Goal: Communication & Community: Participate in discussion

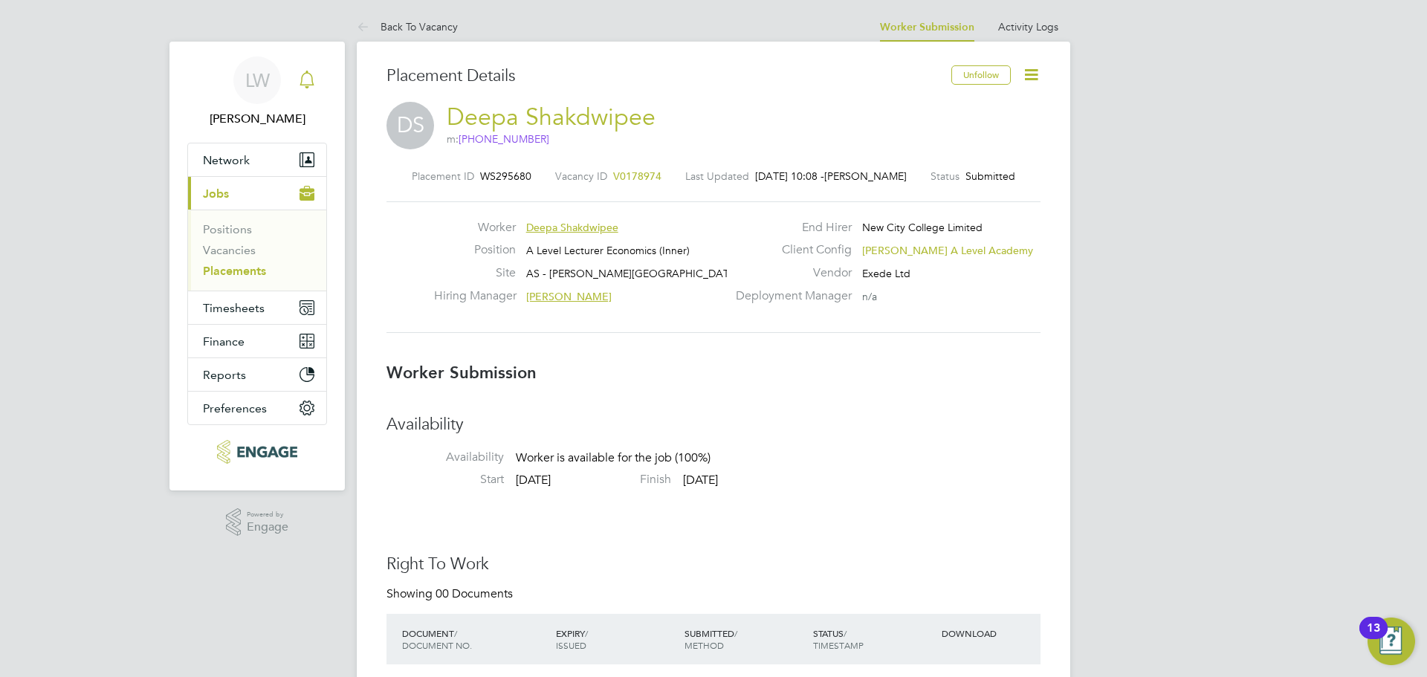
click at [308, 85] on icon "Main navigation" at bounding box center [307, 78] width 14 height 15
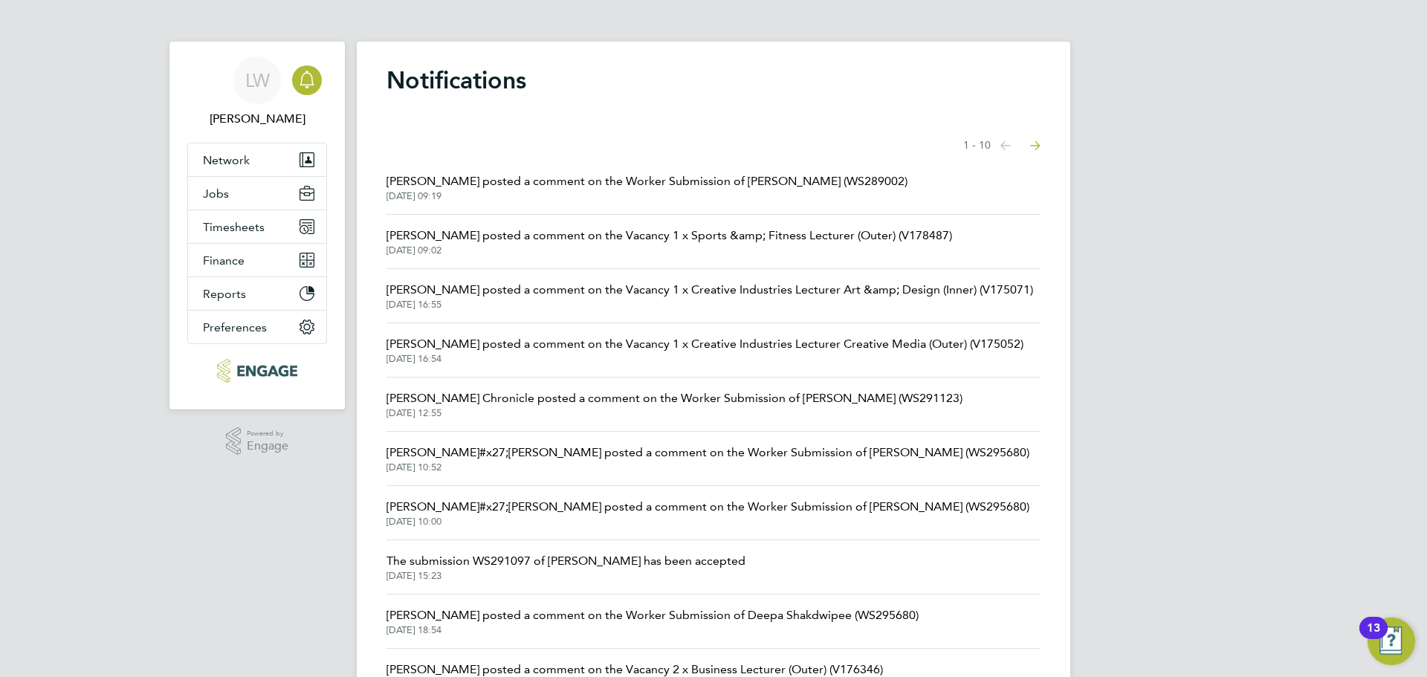
click at [543, 189] on span "[PERSON_NAME] posted a comment on the Worker Submission of [PERSON_NAME] (WS289…" at bounding box center [646, 181] width 521 height 18
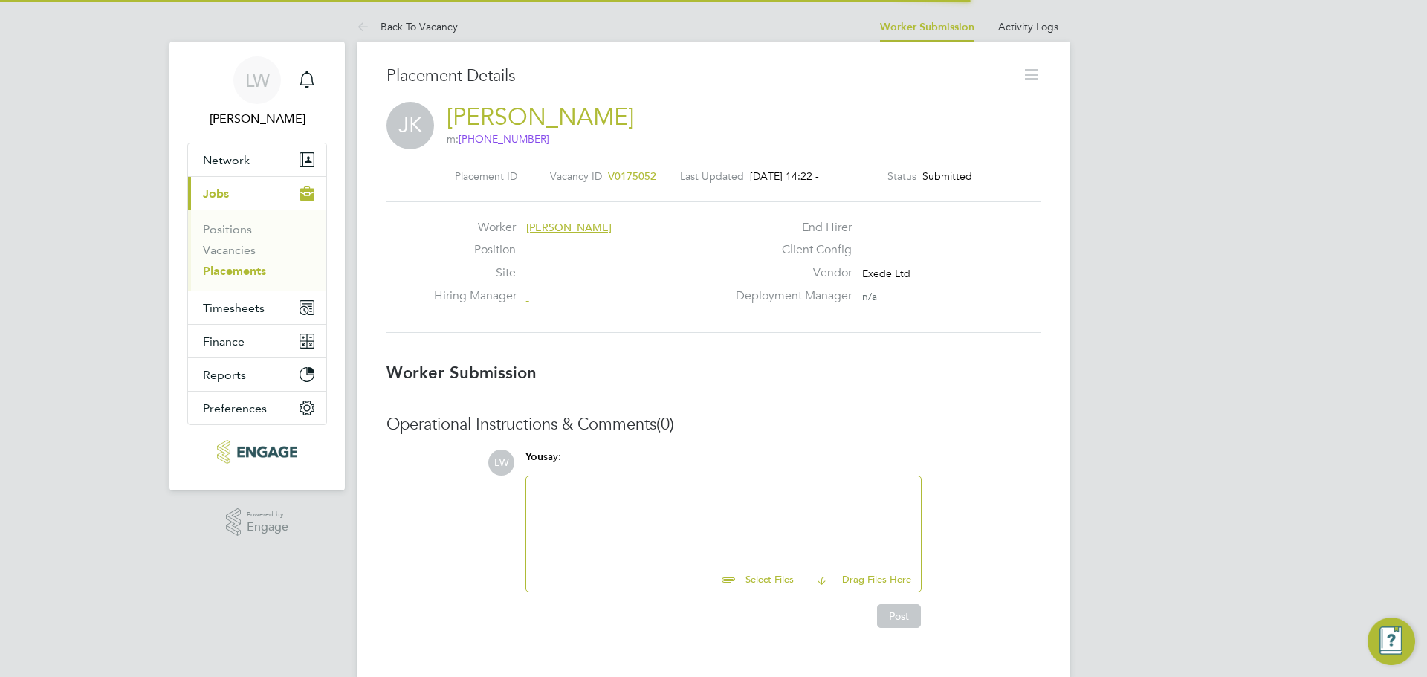
scroll to position [14, 104]
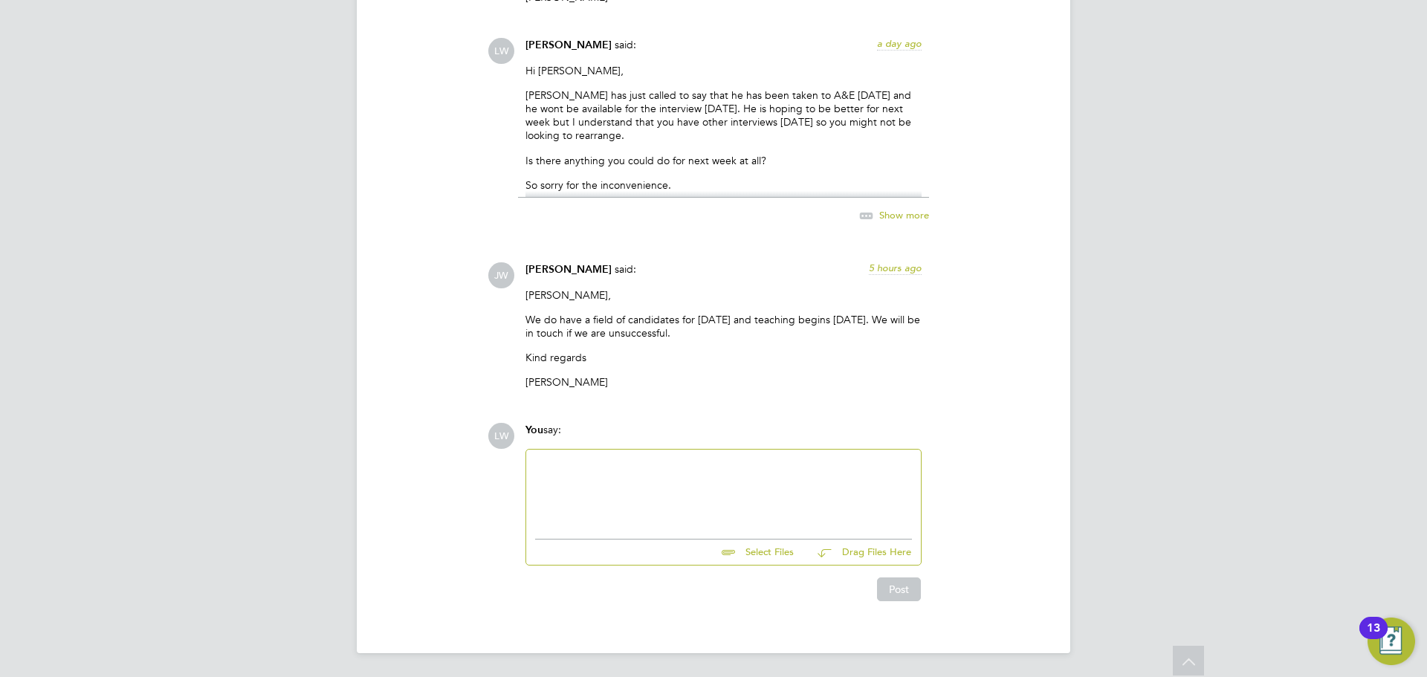
click at [679, 468] on div at bounding box center [723, 491] width 377 height 64
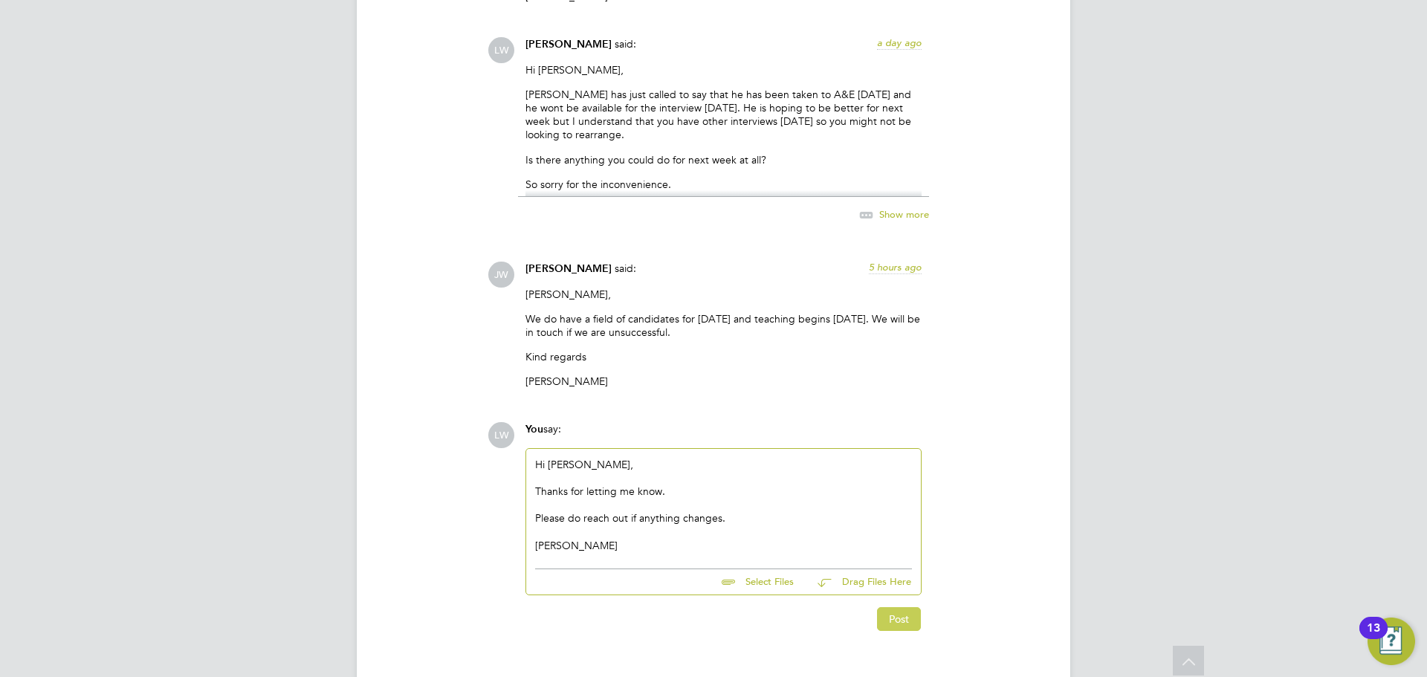
click at [902, 620] on button "Post" at bounding box center [899, 619] width 44 height 24
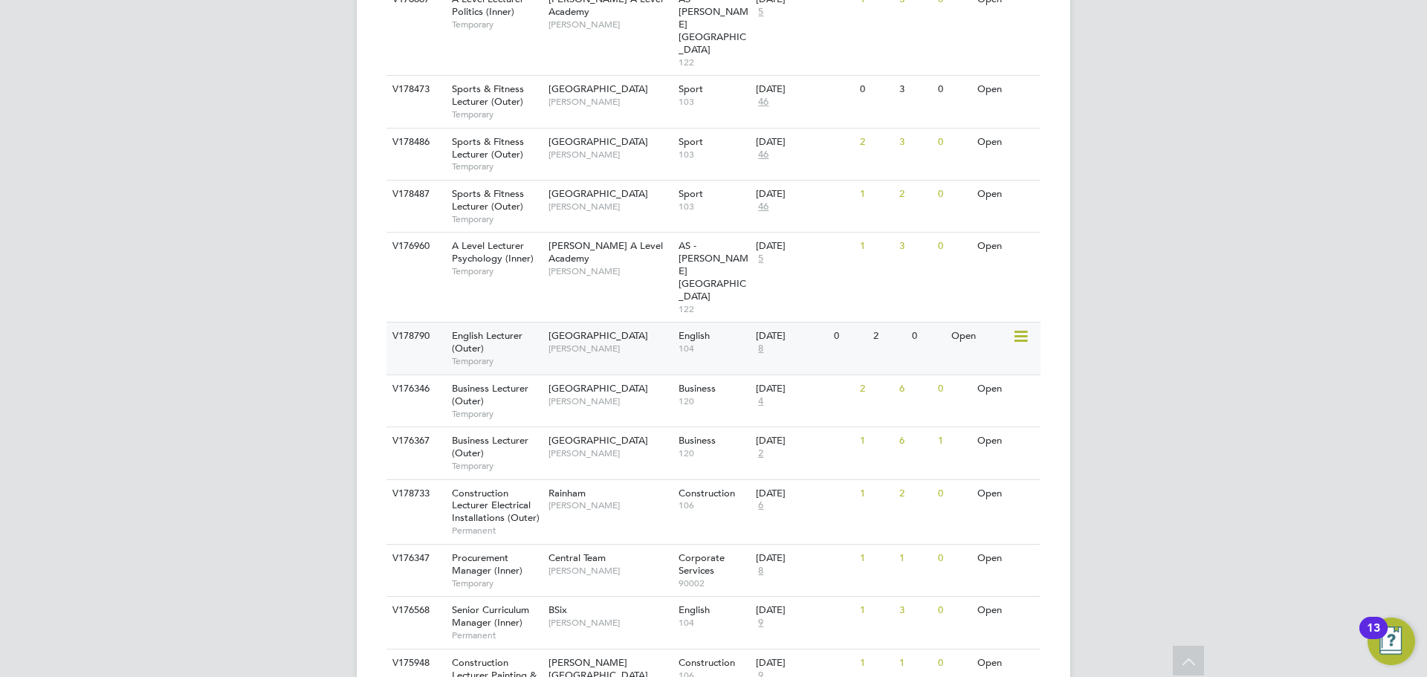
scroll to position [1480, 0]
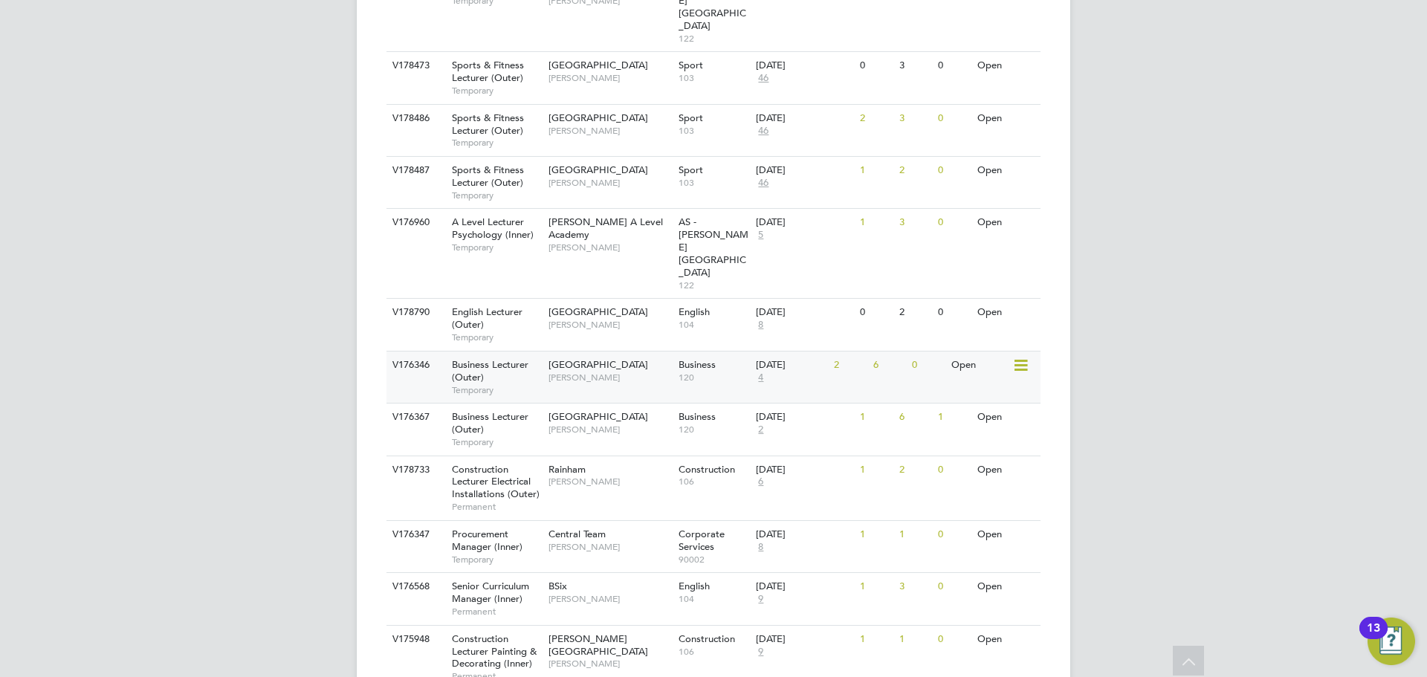
click at [608, 352] on div "Havering Sixth Form Campus Aaron Carr" at bounding box center [610, 371] width 130 height 39
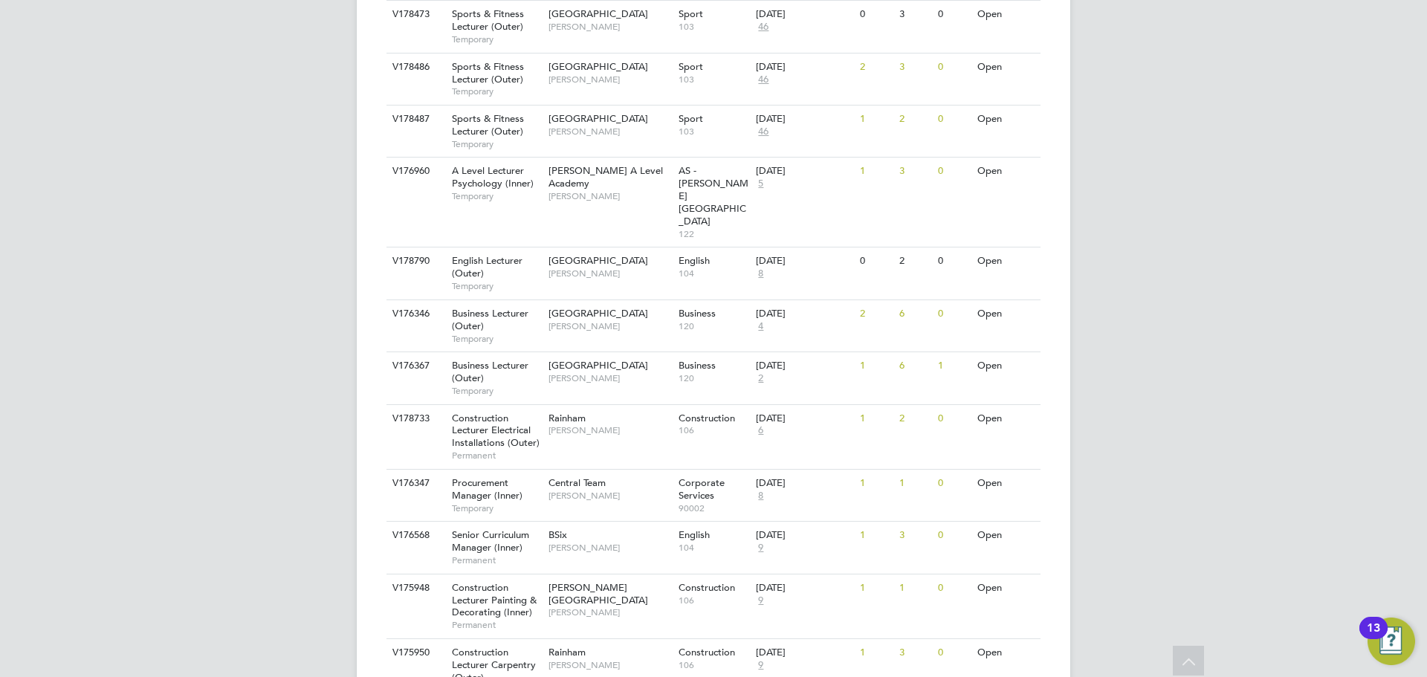
scroll to position [1505, 0]
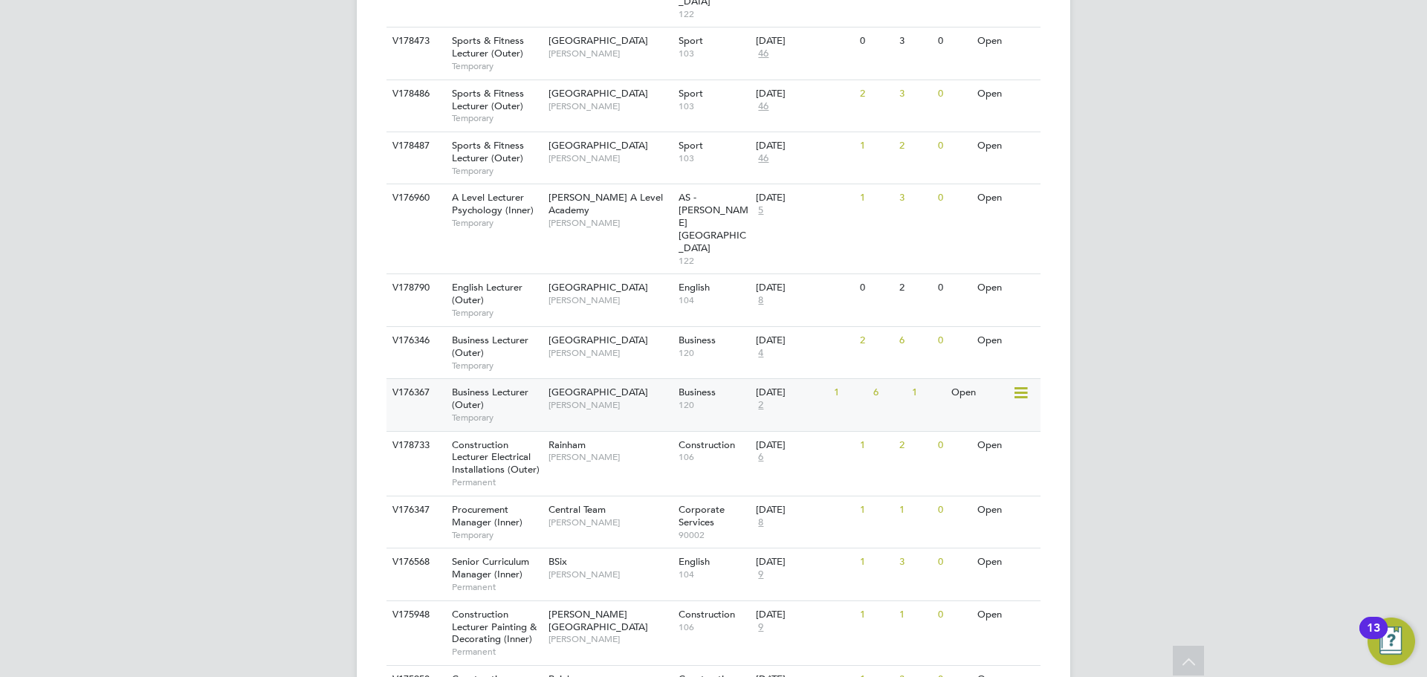
click at [599, 379] on div "Epping Forest Campus Aaron Carr" at bounding box center [610, 398] width 130 height 39
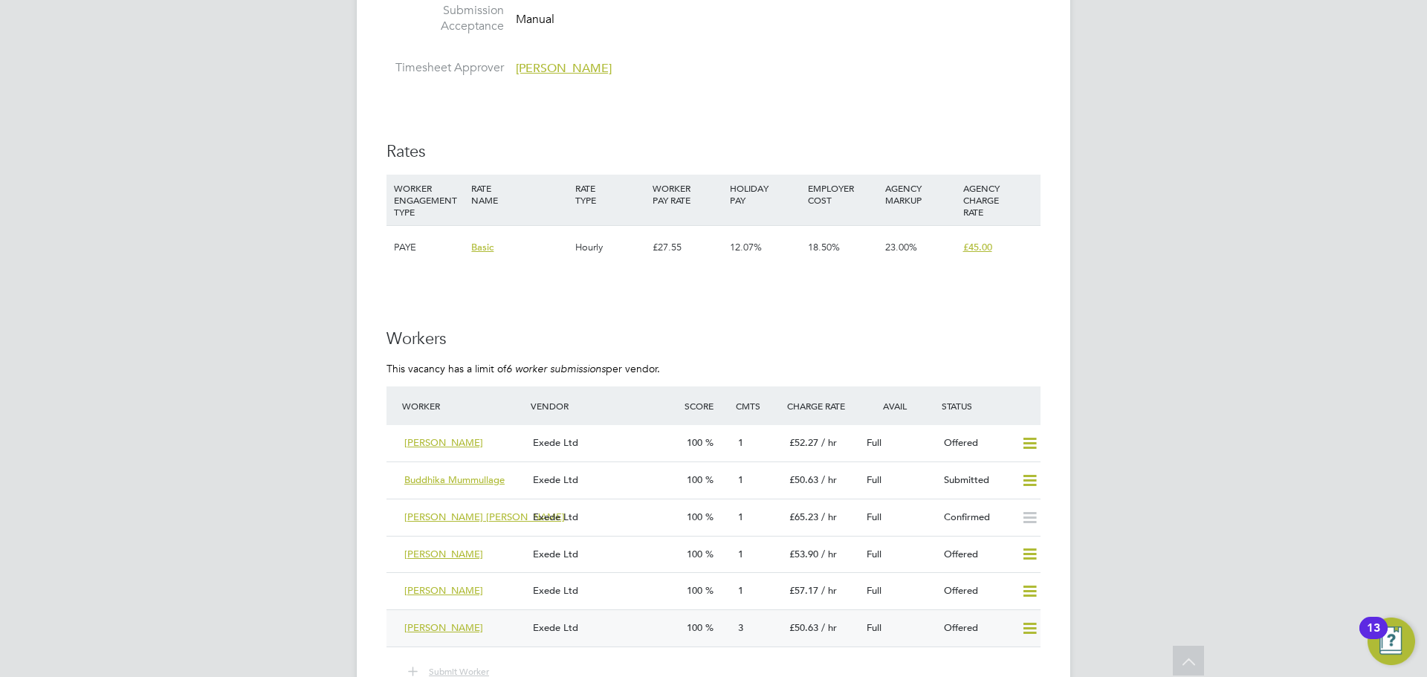
click at [644, 624] on div "Exede Ltd" at bounding box center [604, 628] width 154 height 25
